Goal: Navigation & Orientation: Find specific page/section

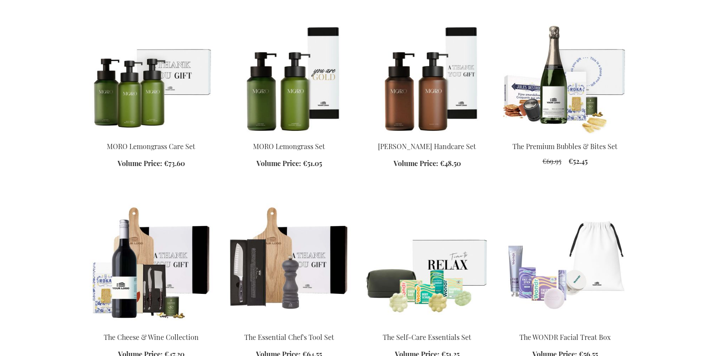
scroll to position [365, 0]
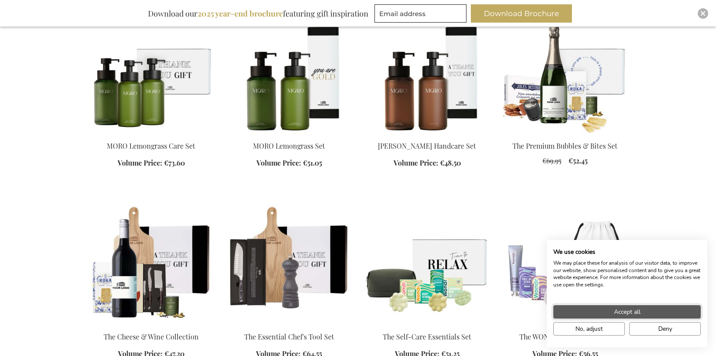
click at [626, 311] on span "Accept all" at bounding box center [627, 311] width 26 height 9
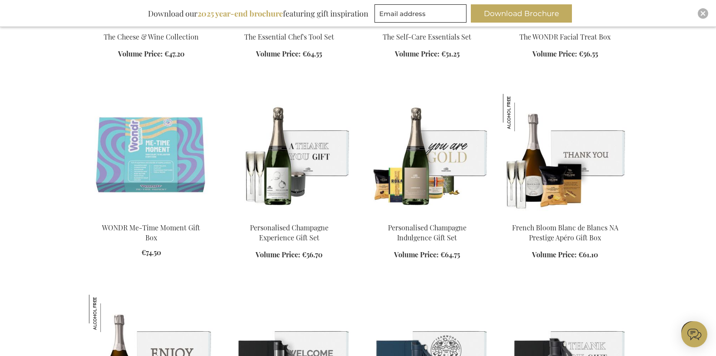
scroll to position [0, 0]
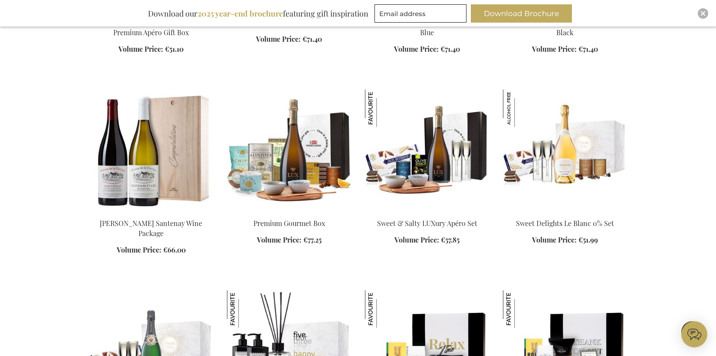
scroll to position [1072, 0]
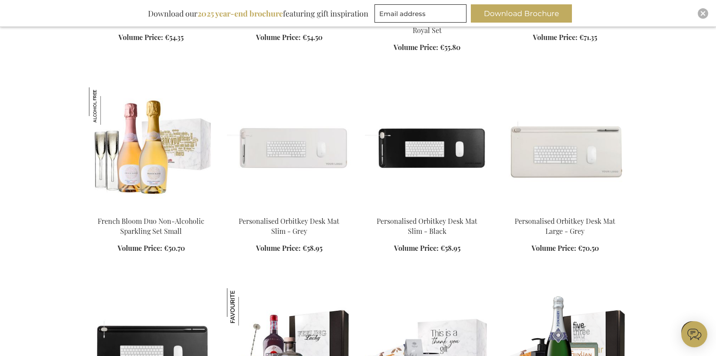
scroll to position [1884, 0]
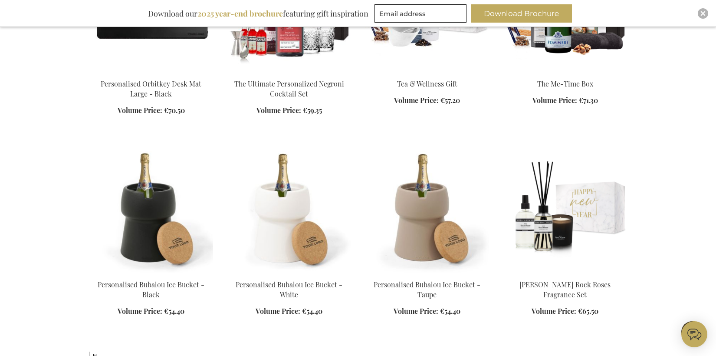
scroll to position [2223, 0]
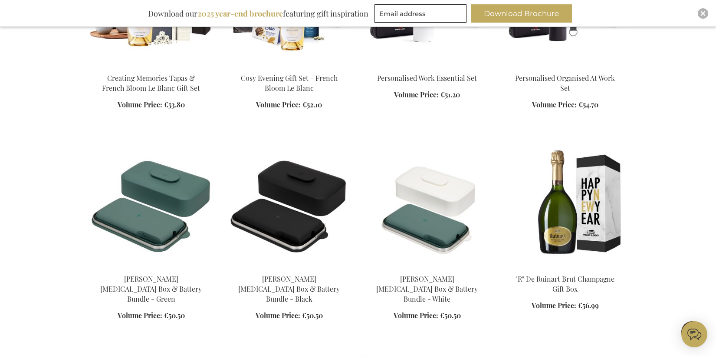
scroll to position [3633, 0]
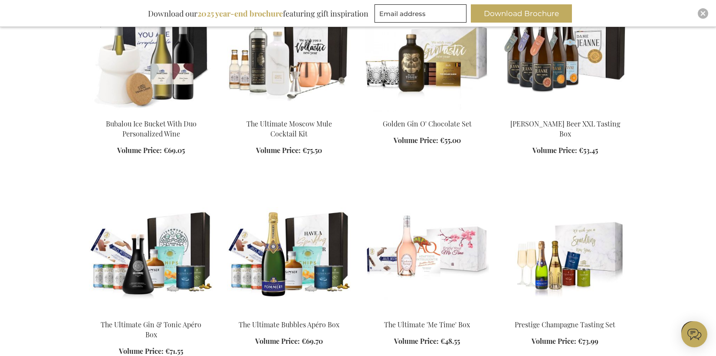
scroll to position [4588, 0]
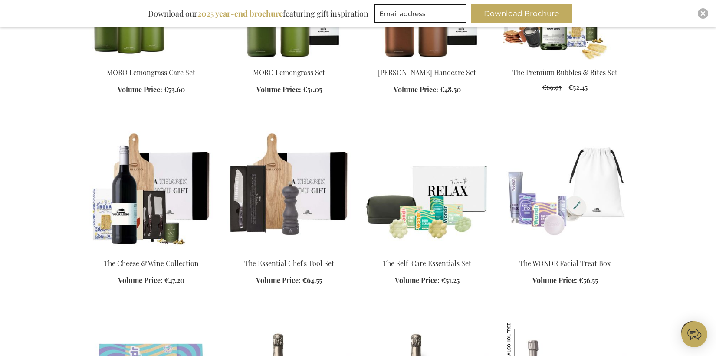
scroll to position [84, 0]
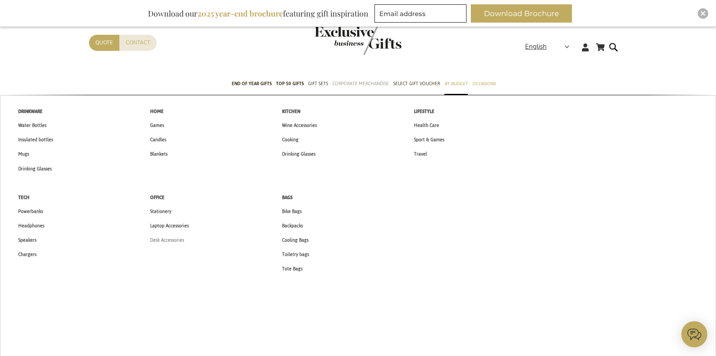
click at [173, 239] on span "Desk Accessories" at bounding box center [167, 239] width 34 height 9
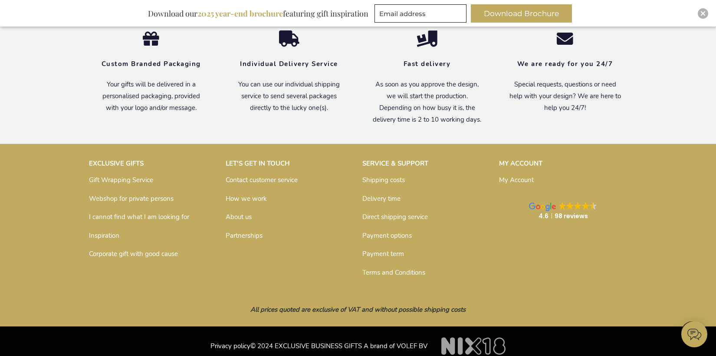
scroll to position [1786, 0]
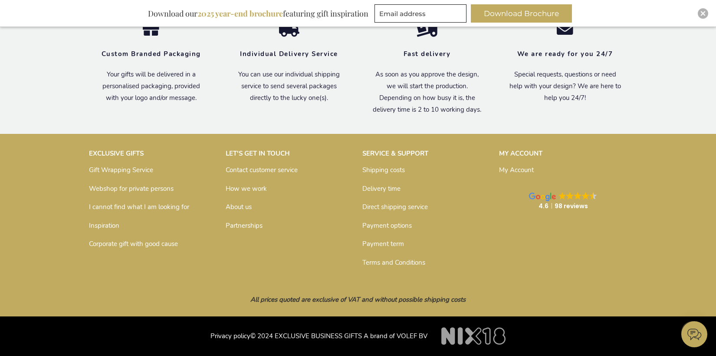
click at [154, 190] on link "Webshop for private persons" at bounding box center [131, 188] width 85 height 9
